Goal: Obtain resource: Download file/media

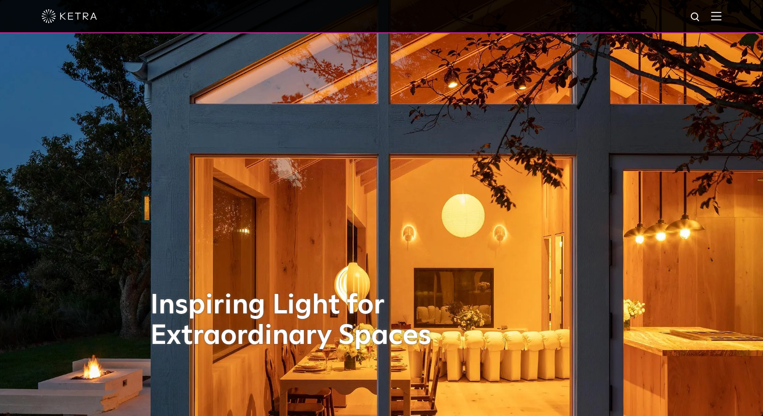
click at [722, 12] on img at bounding box center [717, 16] width 10 height 9
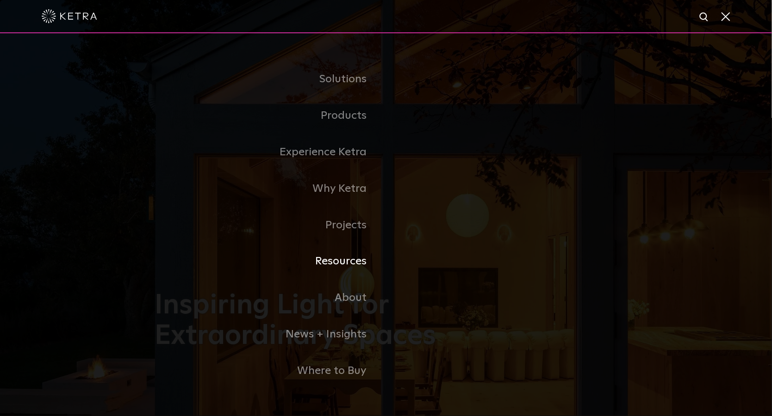
click at [349, 264] on link "Resources" at bounding box center [270, 261] width 231 height 37
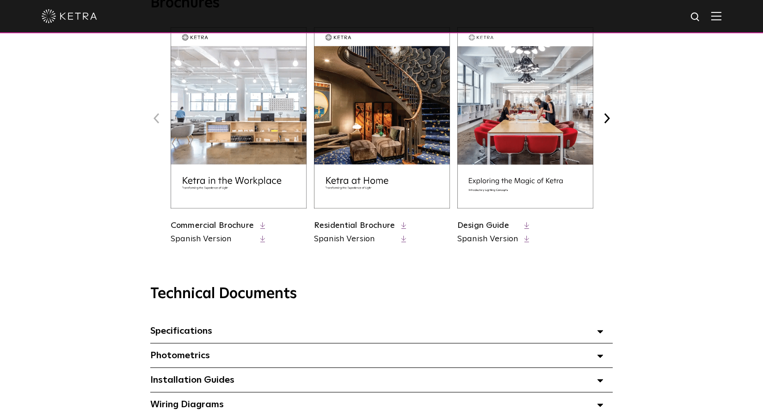
scroll to position [578, 0]
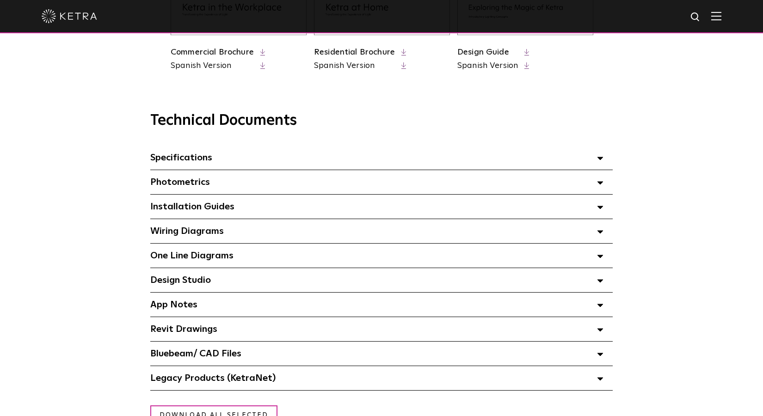
click at [181, 159] on span "Specifications Select checkboxes to use the bulk download option below" at bounding box center [181, 157] width 62 height 9
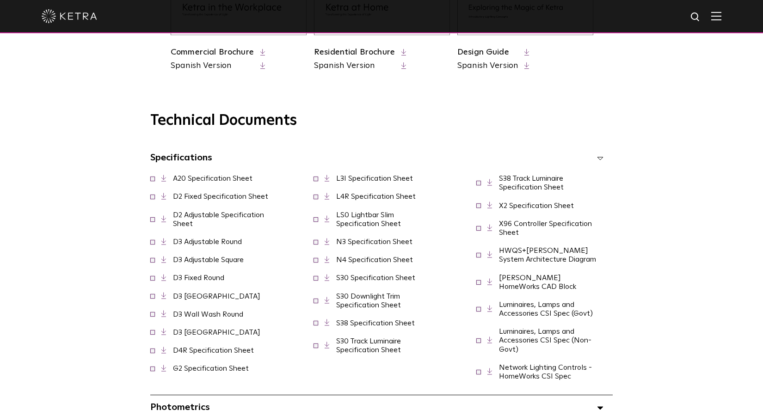
click at [722, 13] on img at bounding box center [717, 16] width 10 height 9
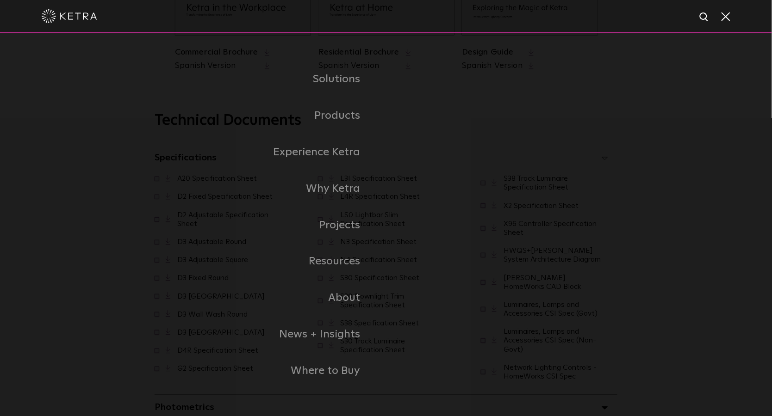
click at [728, 12] on span at bounding box center [725, 16] width 10 height 9
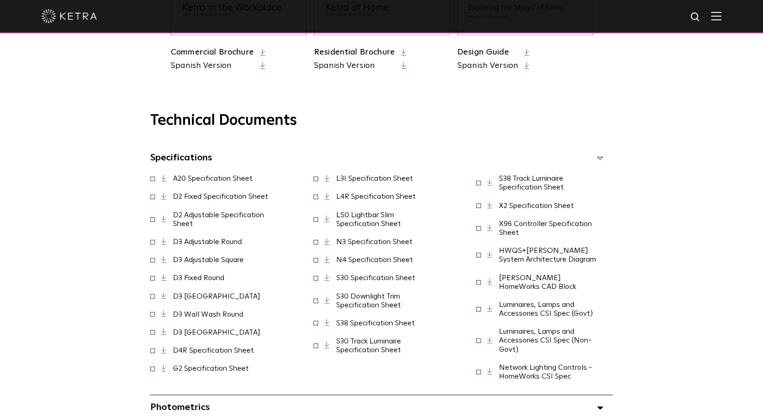
click at [220, 196] on link "D2 Fixed Specification Sheet" at bounding box center [220, 196] width 95 height 7
